Goal: Navigation & Orientation: Find specific page/section

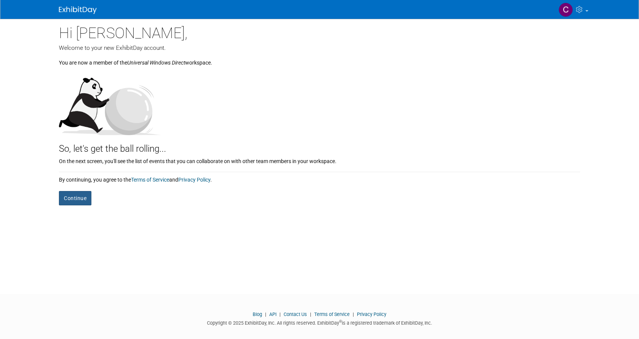
click at [64, 196] on button "Continue" at bounding box center [75, 198] width 32 height 14
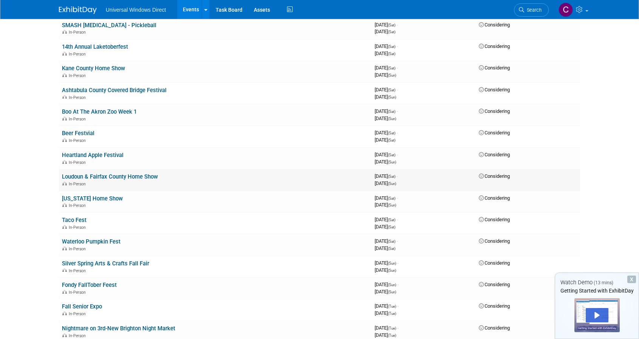
scroll to position [453, 0]
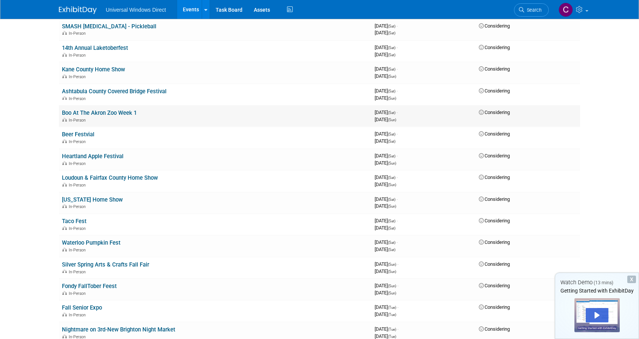
click at [91, 111] on link "Boo At The Akron Zoo Week 1" at bounding box center [99, 113] width 75 height 7
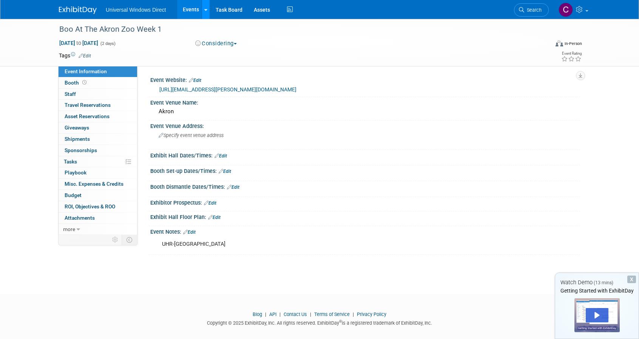
click at [202, 12] on link at bounding box center [206, 9] width 8 height 19
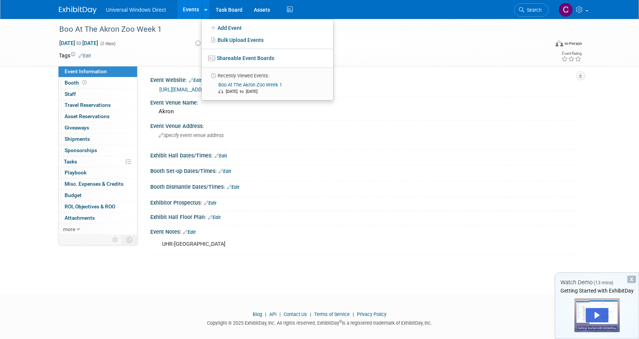
click at [24, 62] on div "Boo At The Akron Zoo Week 1 Oct 11, 2025 to Oct 12, 2025 (2 days) Oct 11, 2025 …" at bounding box center [319, 43] width 639 height 48
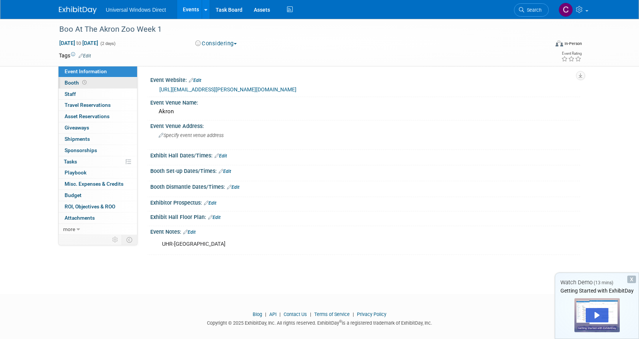
click at [65, 83] on span "Booth" at bounding box center [76, 83] width 23 height 6
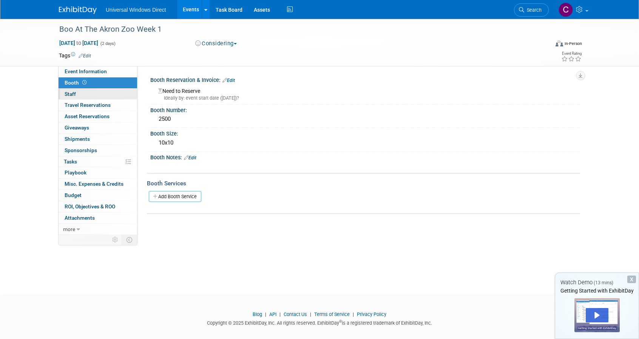
click at [67, 97] on span "Staff 0" at bounding box center [70, 94] width 11 height 6
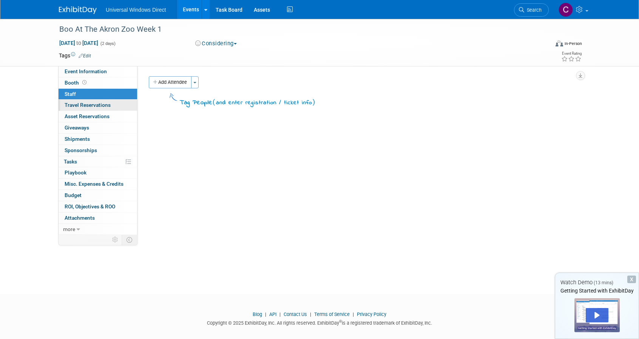
click at [68, 103] on span "Travel Reservations 0" at bounding box center [88, 105] width 46 height 6
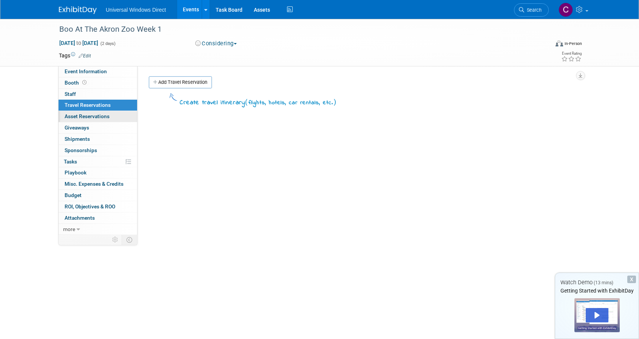
click at [66, 115] on span "Asset Reservations 0" at bounding box center [87, 116] width 45 height 6
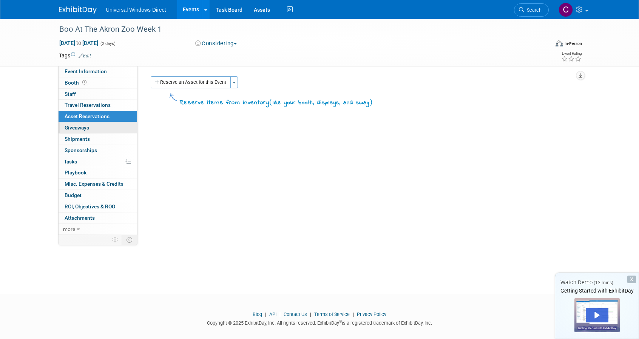
click at [67, 126] on span "Giveaways 0" at bounding box center [77, 128] width 25 height 6
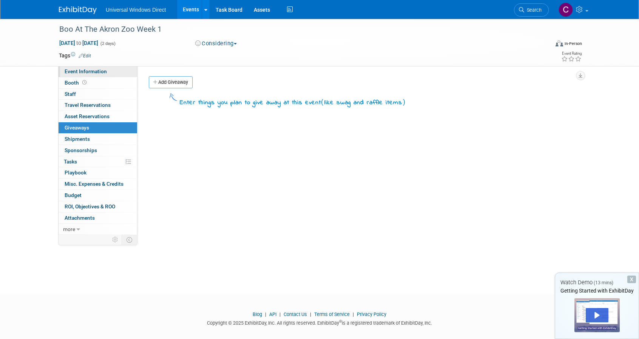
click at [70, 71] on span "Event Information" at bounding box center [86, 71] width 42 height 6
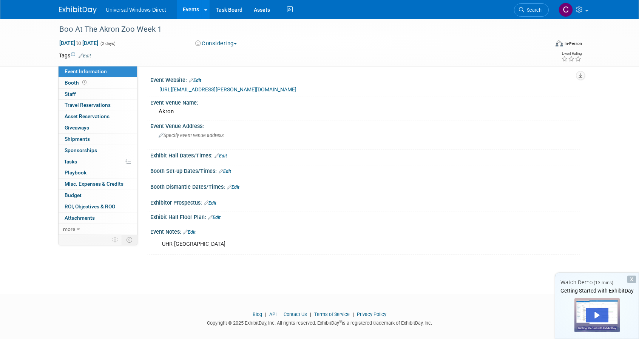
click at [77, 14] on img at bounding box center [78, 10] width 38 height 8
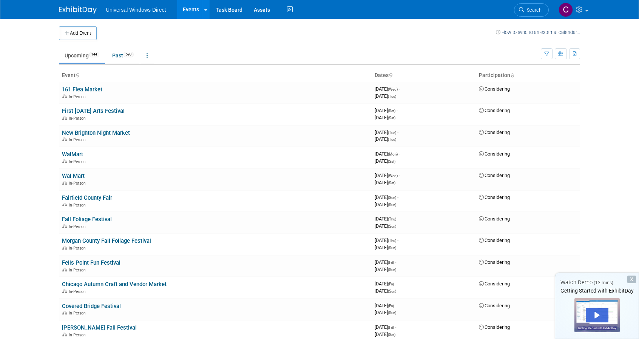
click at [131, 8] on span "Universal Windows Direct" at bounding box center [136, 10] width 60 height 6
